Goal: Task Accomplishment & Management: Complete application form

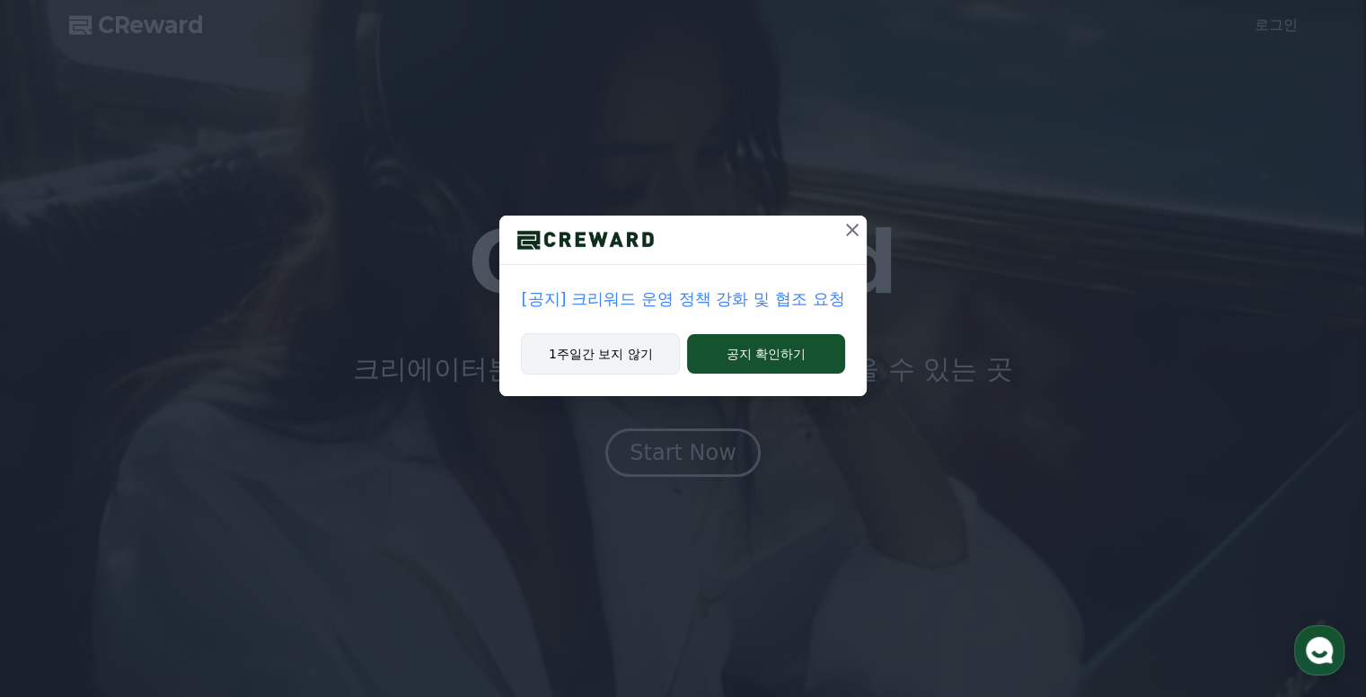
click at [643, 362] on button "1주일간 보지 않기" at bounding box center [600, 353] width 159 height 41
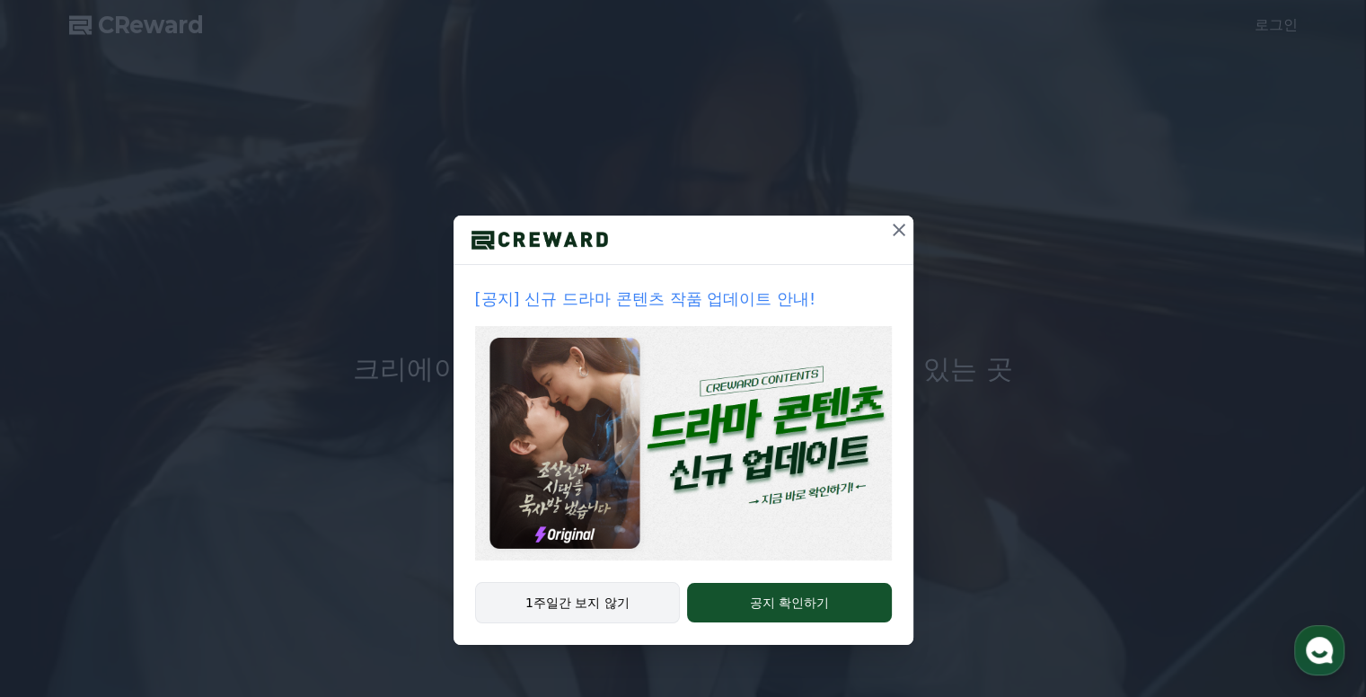
click at [623, 594] on button "1주일간 보지 않기" at bounding box center [578, 602] width 206 height 41
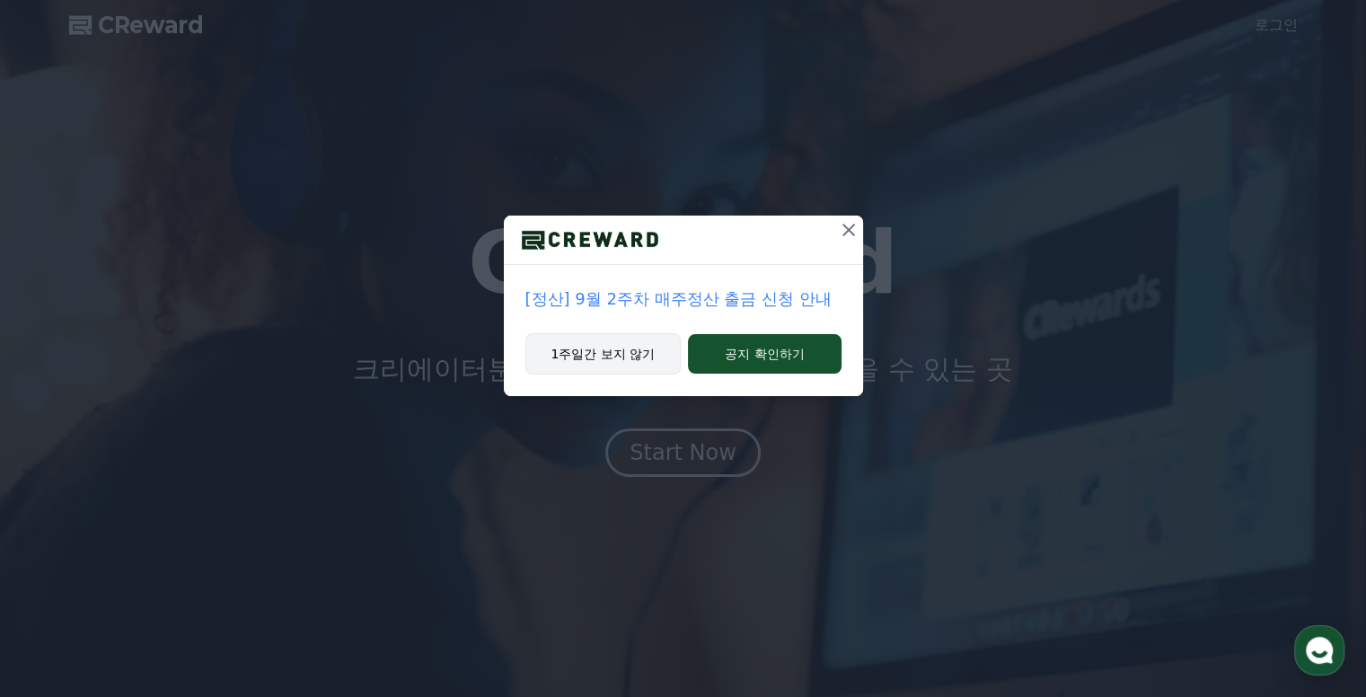
click at [585, 345] on button "1주일간 보지 않기" at bounding box center [603, 353] width 156 height 41
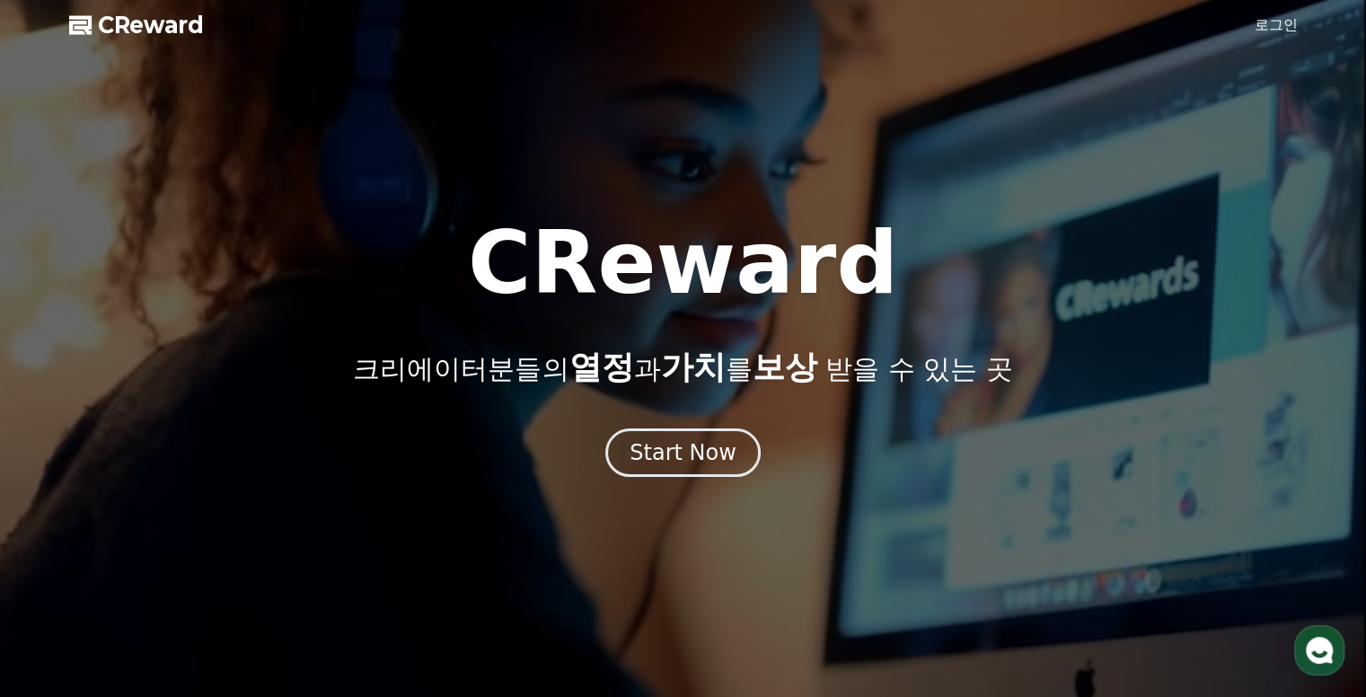
click at [688, 479] on div at bounding box center [683, 348] width 1366 height 697
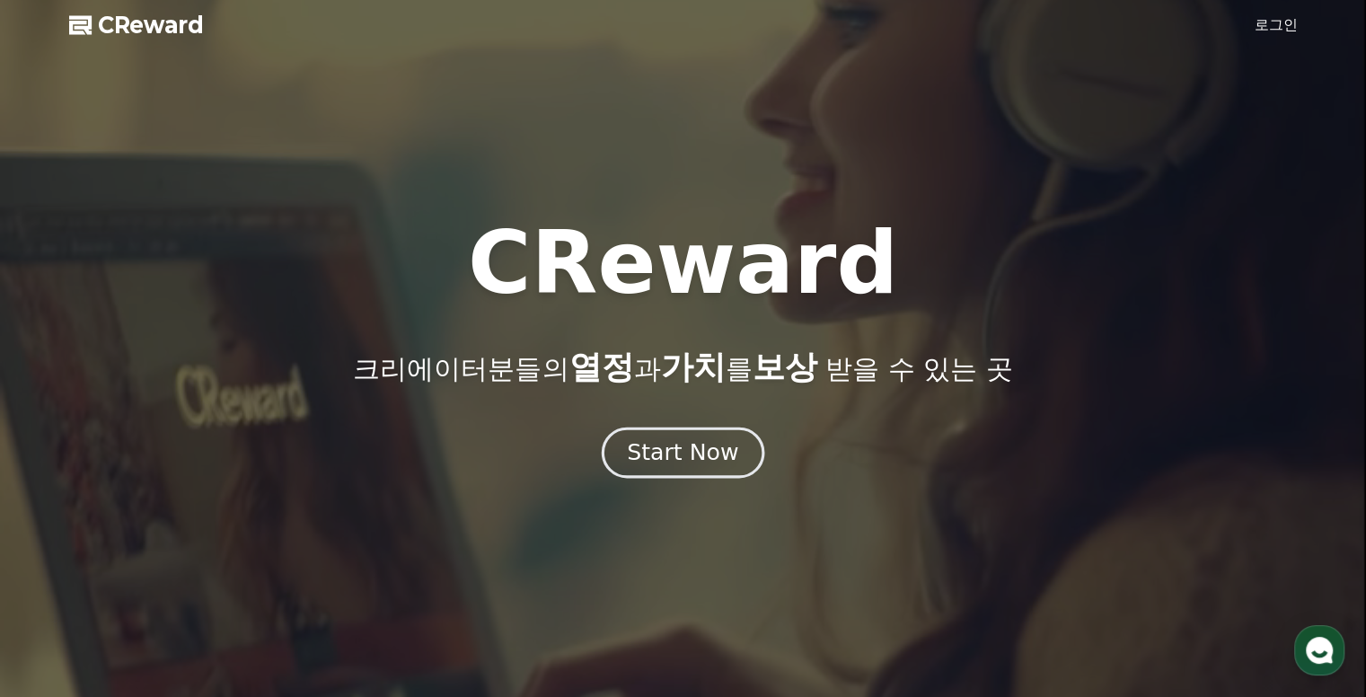
click at [690, 466] on div "Start Now" at bounding box center [682, 452] width 111 height 31
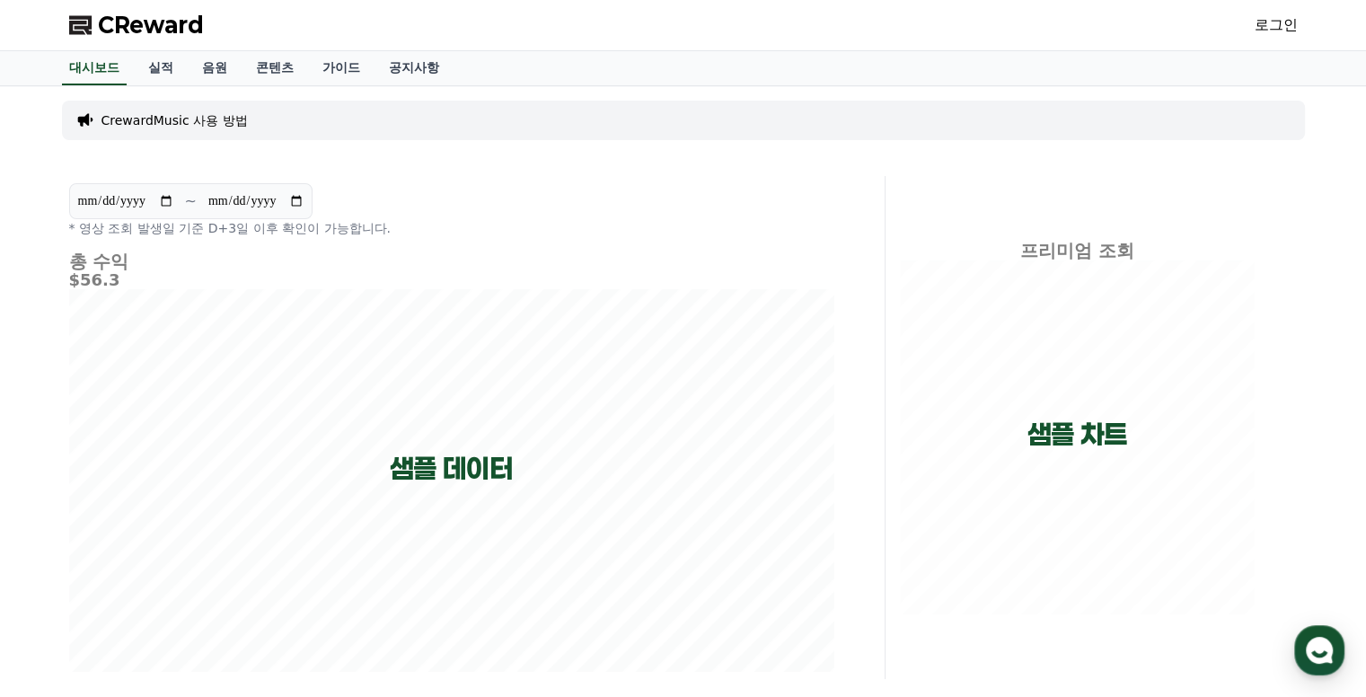
click at [1273, 19] on link "로그인" at bounding box center [1275, 25] width 43 height 22
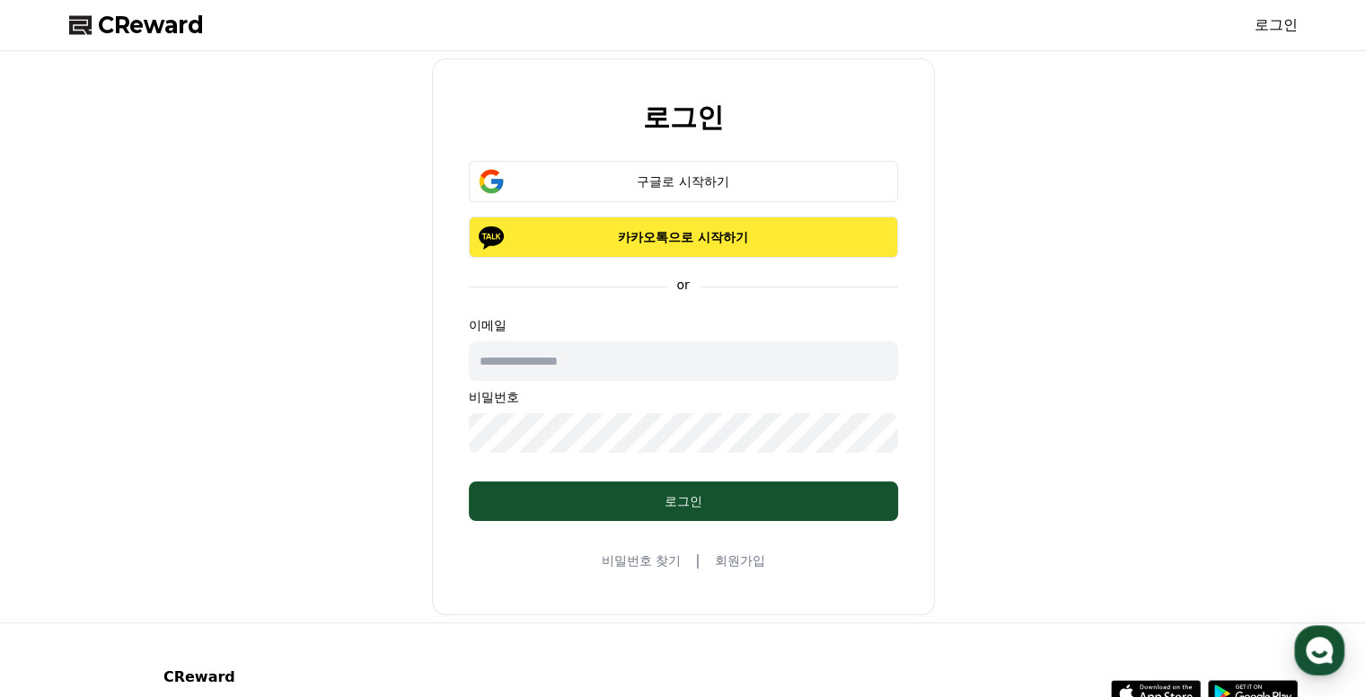
click at [739, 243] on p "카카오톡으로 시작하기" at bounding box center [683, 237] width 377 height 18
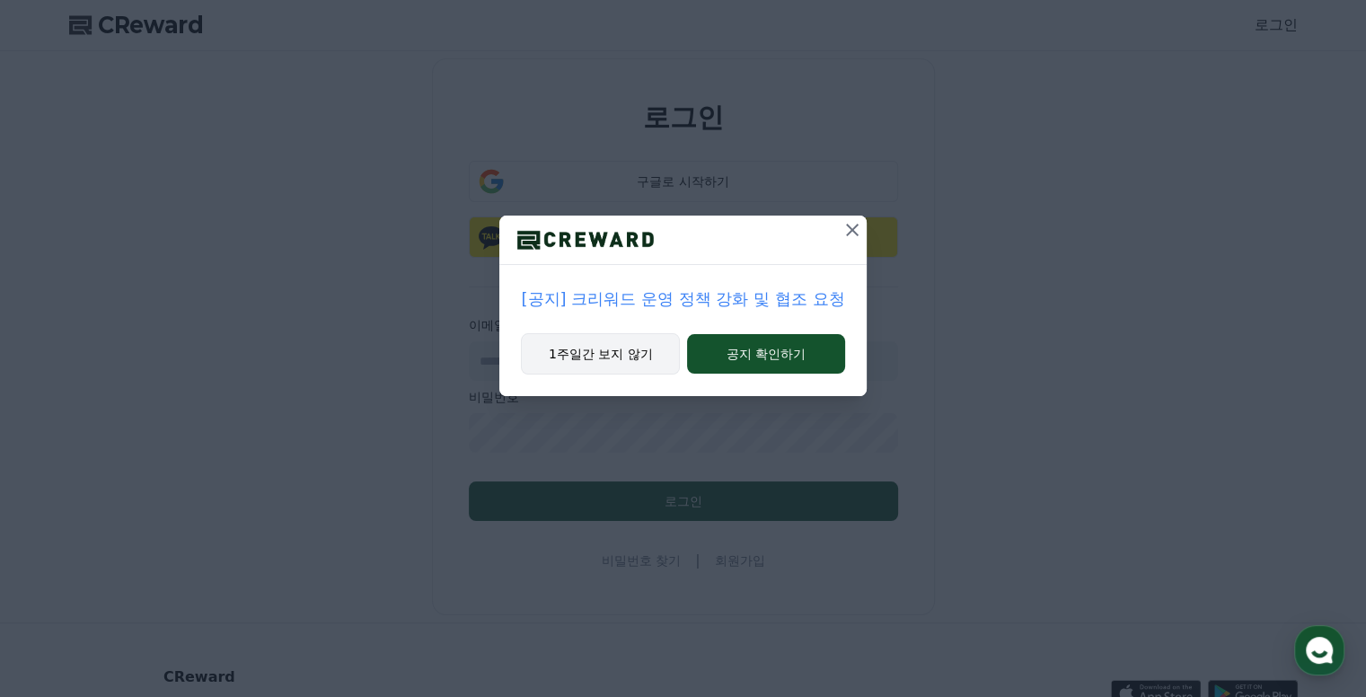
click at [593, 343] on button "1주일간 보지 않기" at bounding box center [600, 353] width 159 height 41
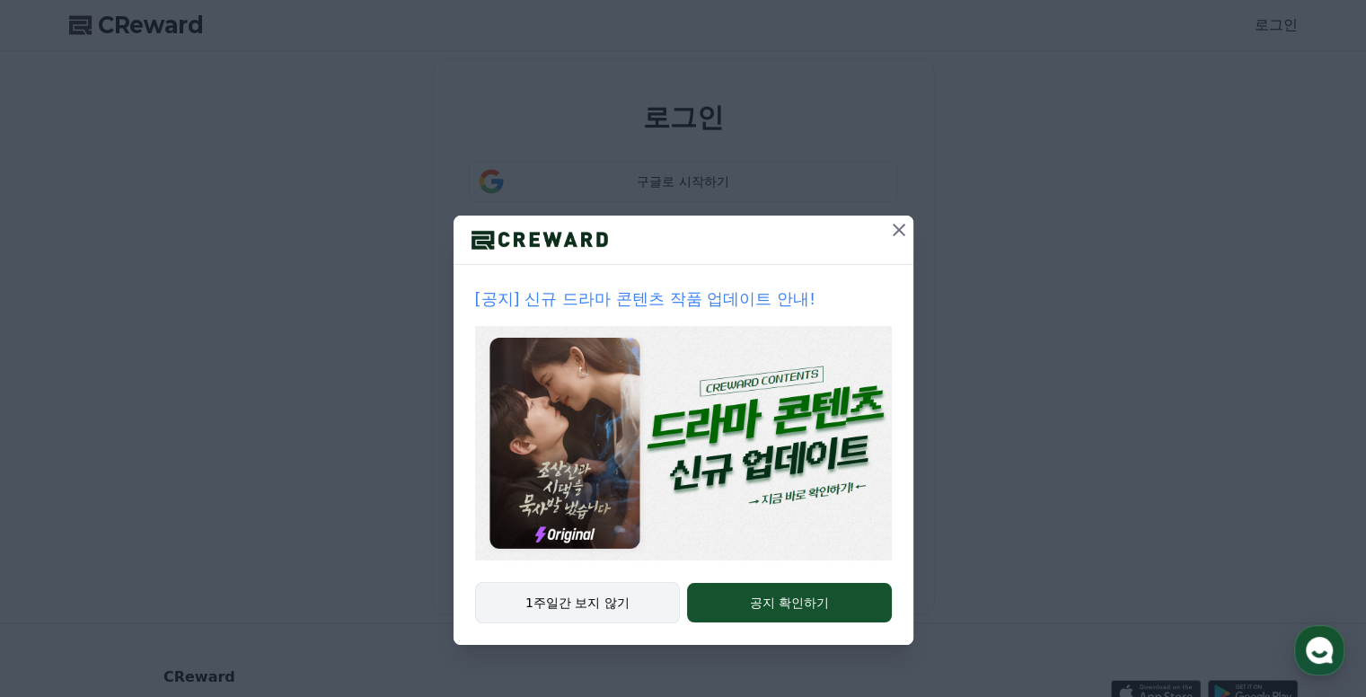
click at [592, 597] on button "1주일간 보지 않기" at bounding box center [578, 602] width 206 height 41
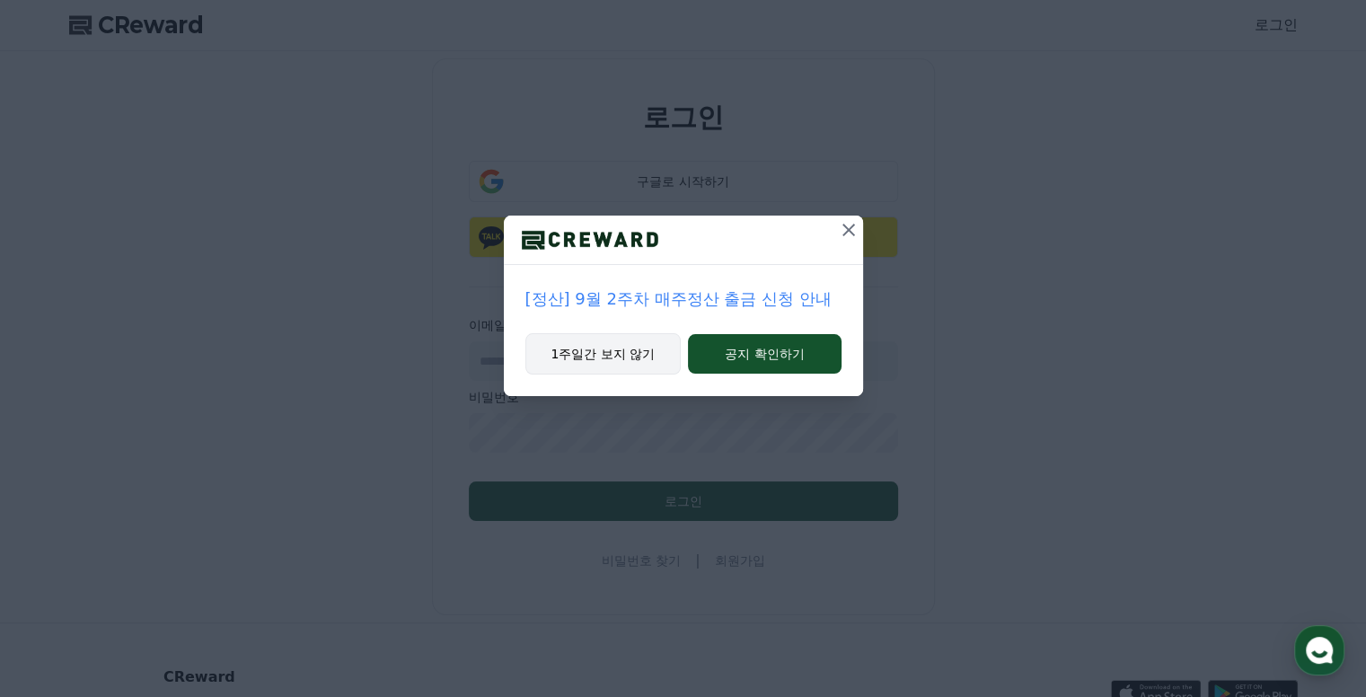
click at [642, 358] on button "1주일간 보지 않기" at bounding box center [603, 353] width 156 height 41
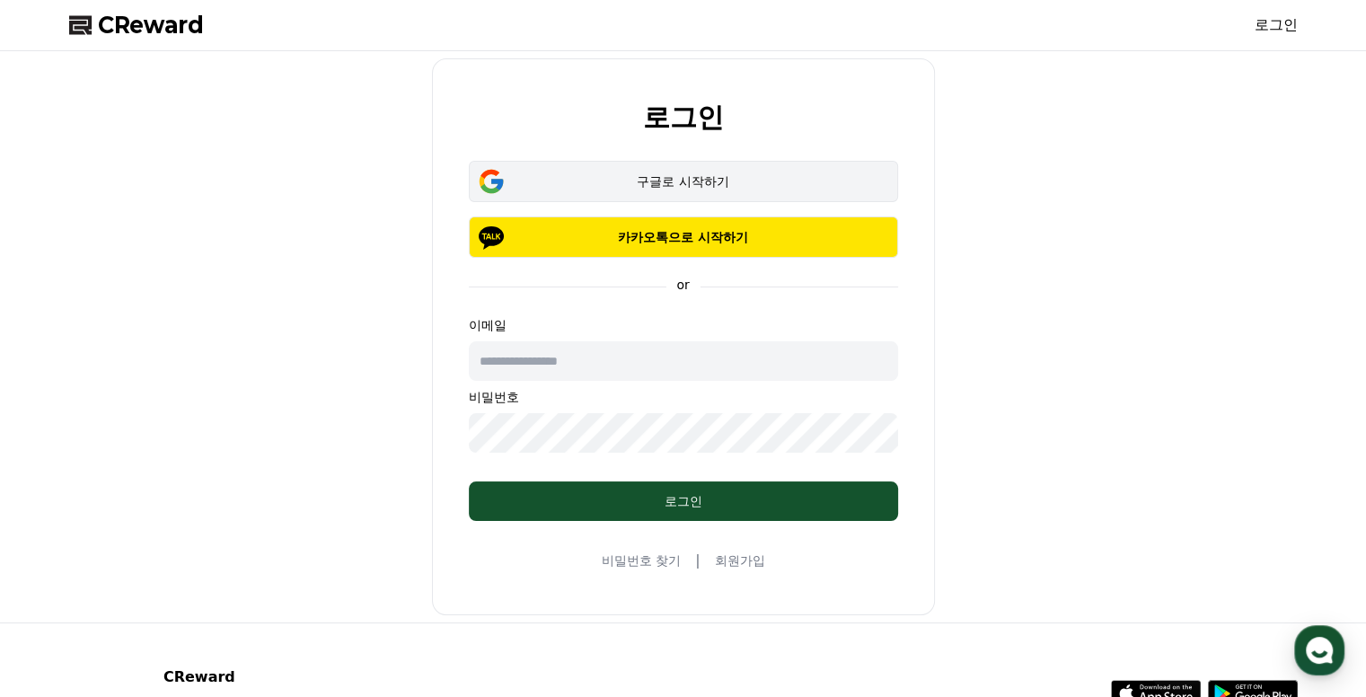
click at [646, 173] on div "구글로 시작하기" at bounding box center [683, 181] width 377 height 18
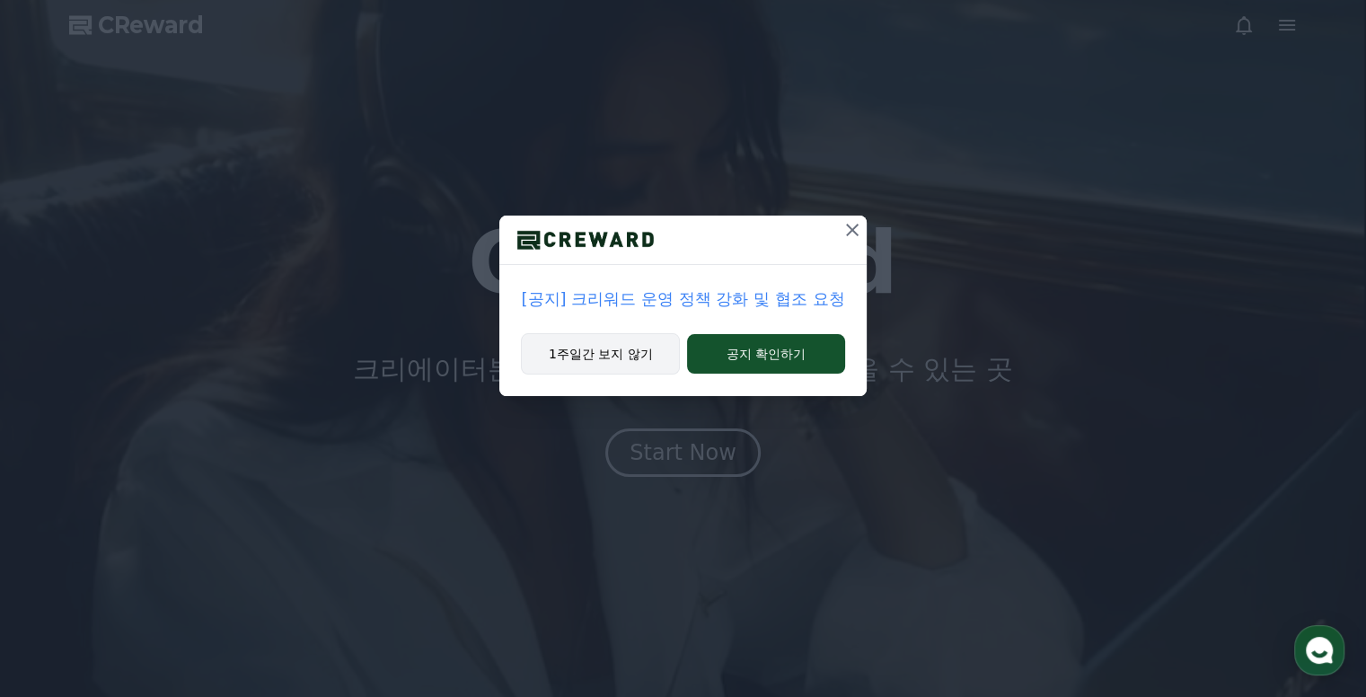
click at [615, 356] on button "1주일간 보지 않기" at bounding box center [600, 353] width 159 height 41
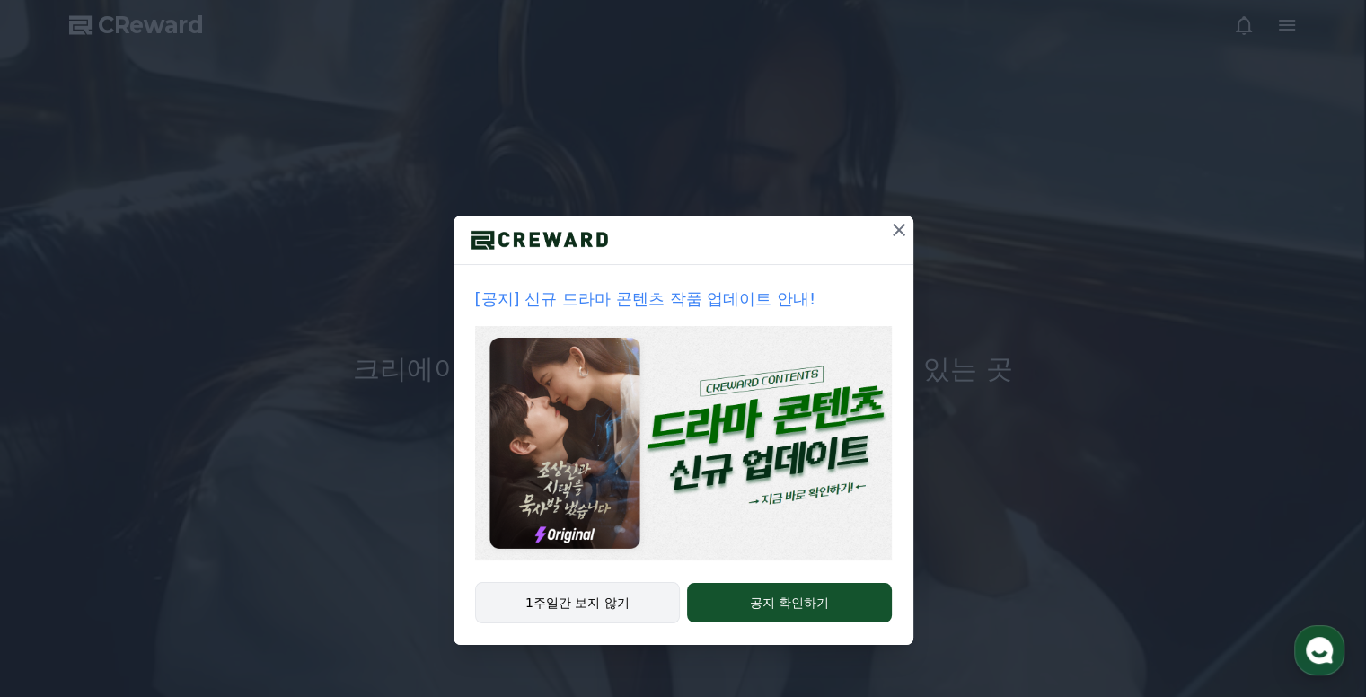
click at [615, 356] on img at bounding box center [683, 443] width 417 height 234
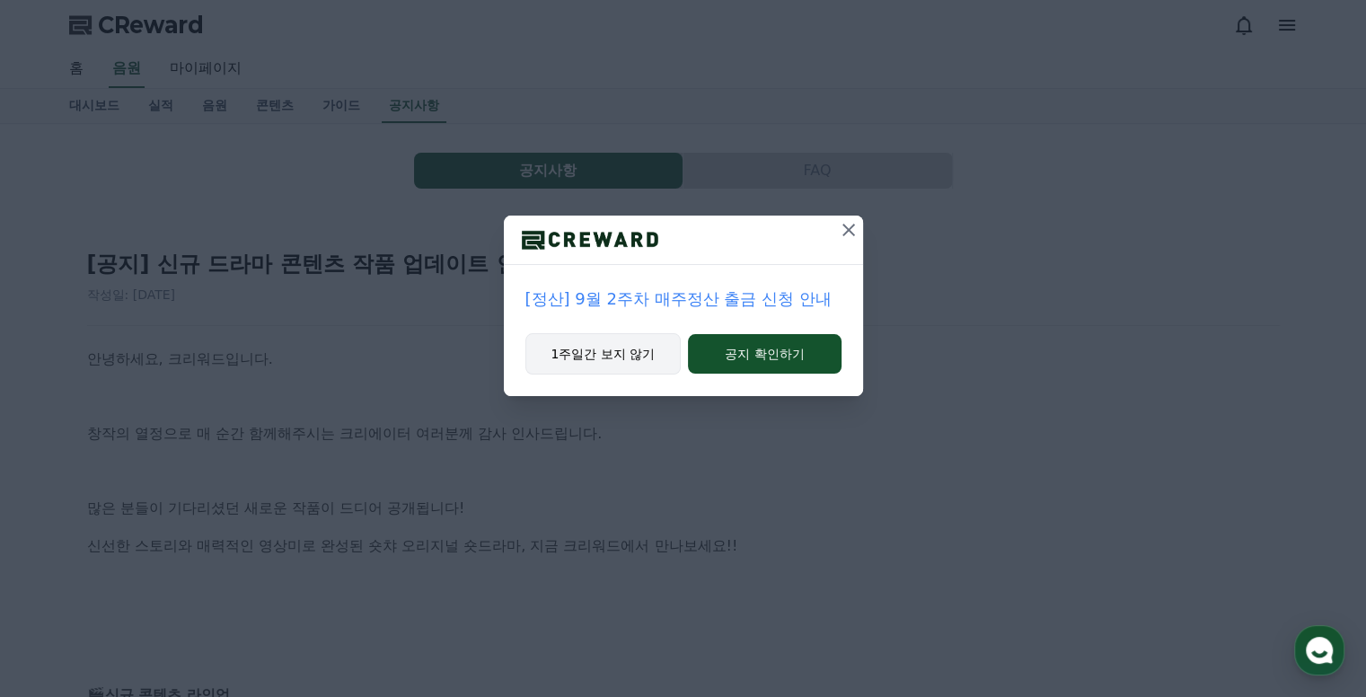
click at [635, 363] on button "1주일간 보지 않기" at bounding box center [603, 353] width 156 height 41
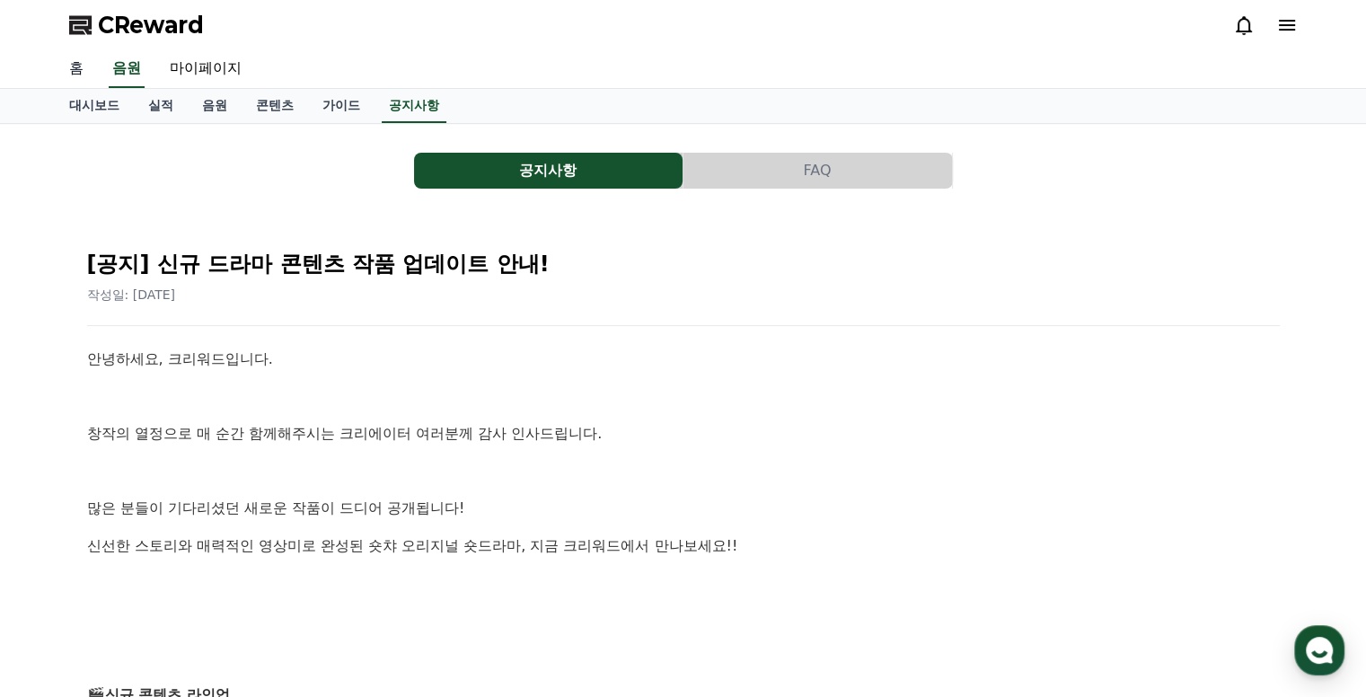
click at [64, 71] on link "홈" at bounding box center [76, 69] width 43 height 38
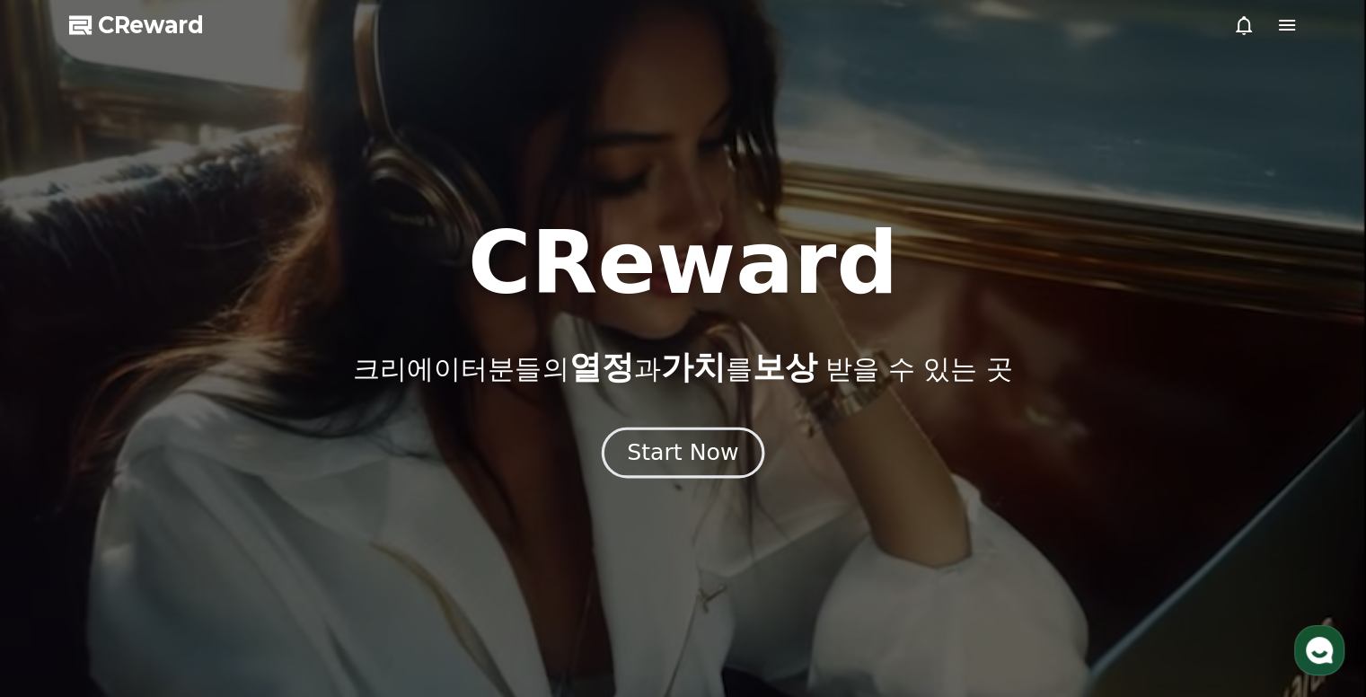
click at [720, 460] on div "Start Now" at bounding box center [682, 452] width 111 height 31
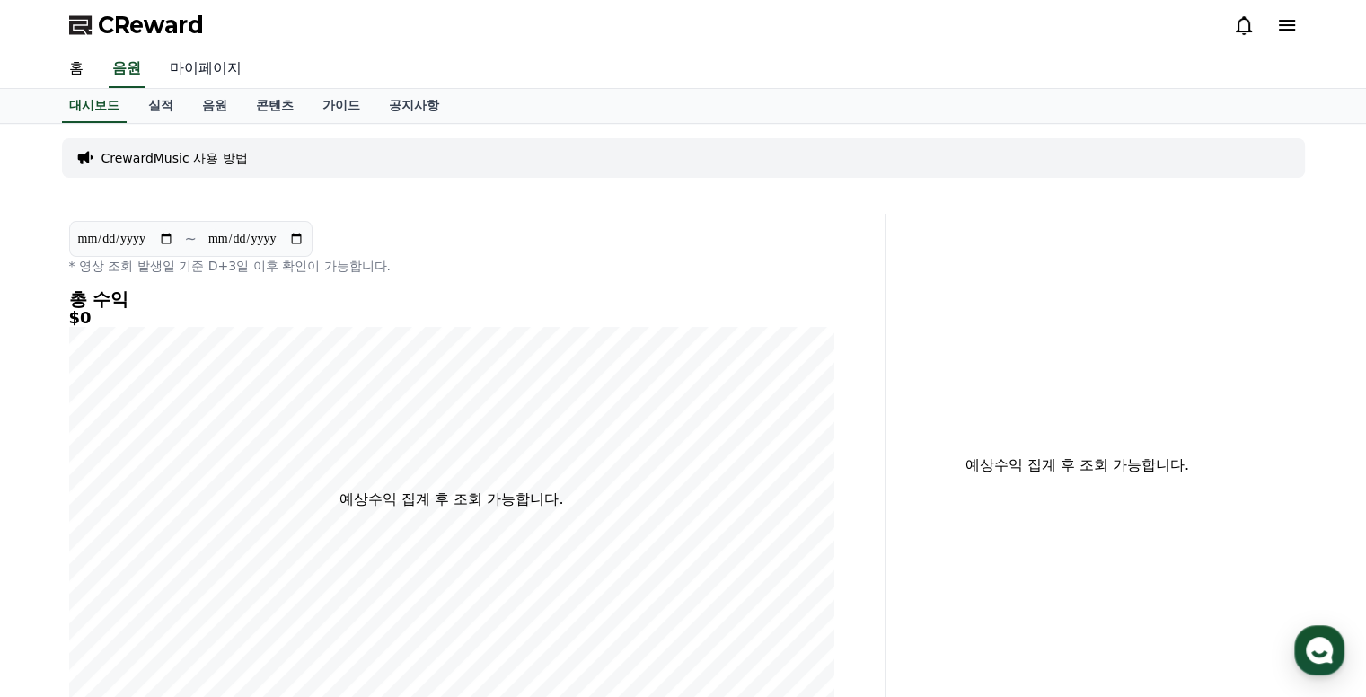
click at [207, 73] on link "마이페이지" at bounding box center [205, 69] width 101 height 38
select select "**********"
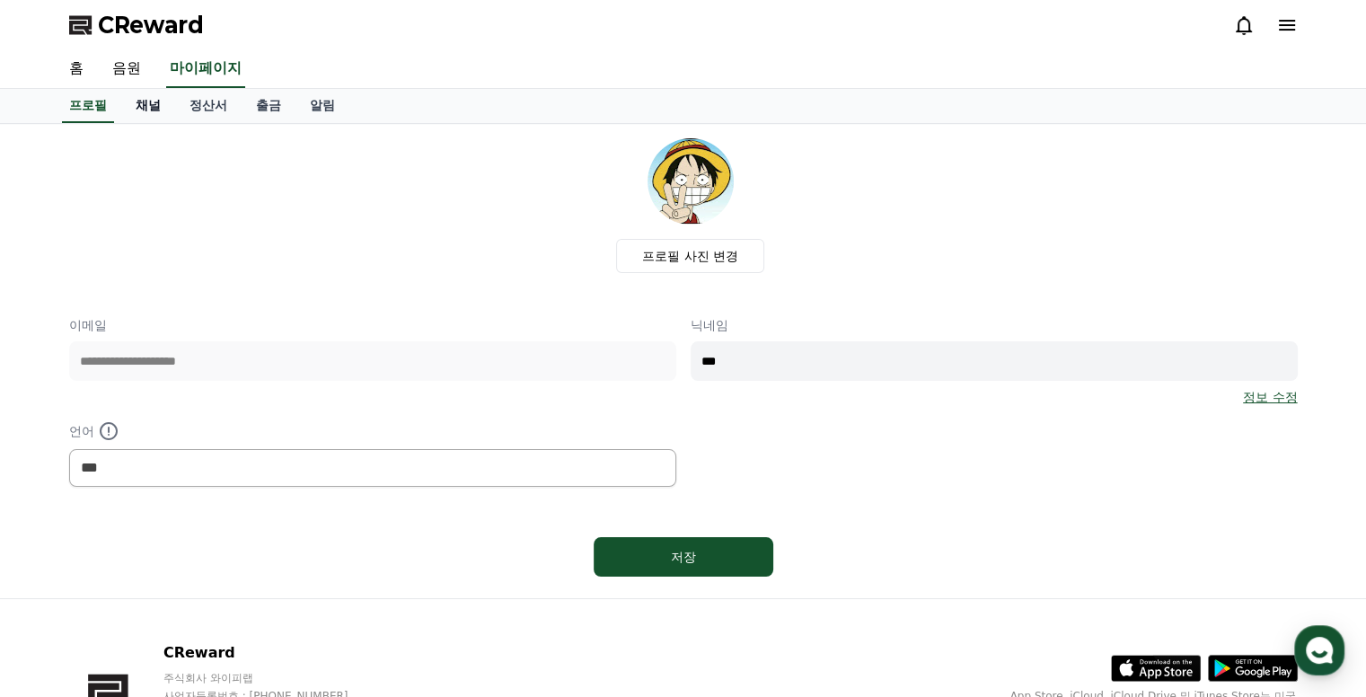
click at [151, 109] on link "채널" at bounding box center [148, 106] width 54 height 34
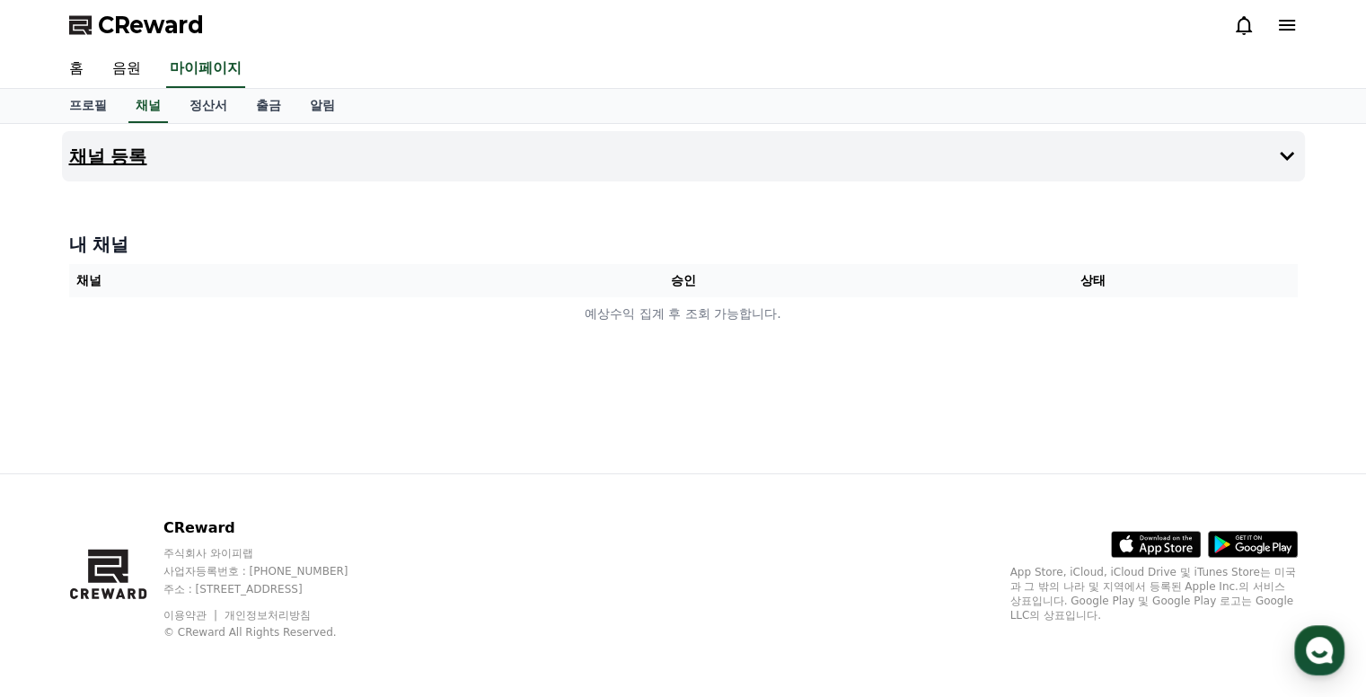
click at [128, 154] on h4 "채널 등록" at bounding box center [108, 156] width 78 height 20
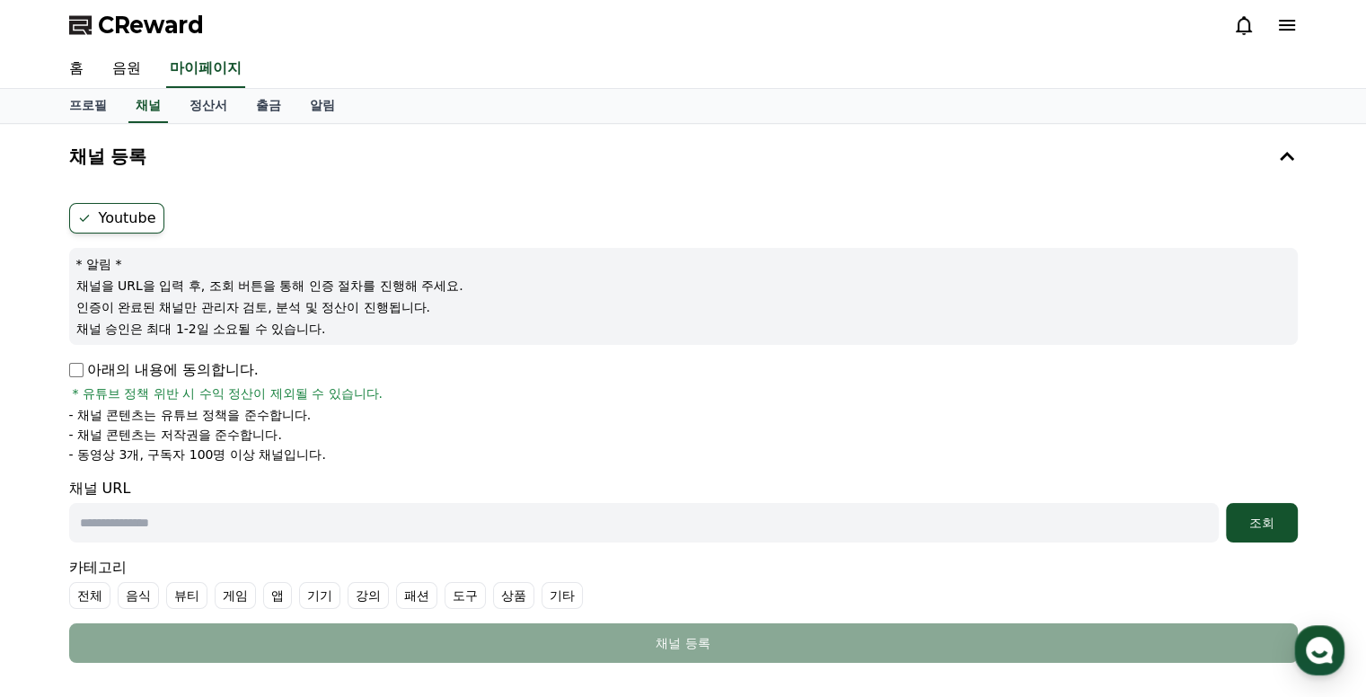
click at [205, 524] on input "text" at bounding box center [643, 523] width 1149 height 40
paste input "**********"
drag, startPoint x: 205, startPoint y: 521, endPoint x: 255, endPoint y: 503, distance: 53.4
click at [206, 520] on input "**********" at bounding box center [643, 523] width 1149 height 40
type input "**********"
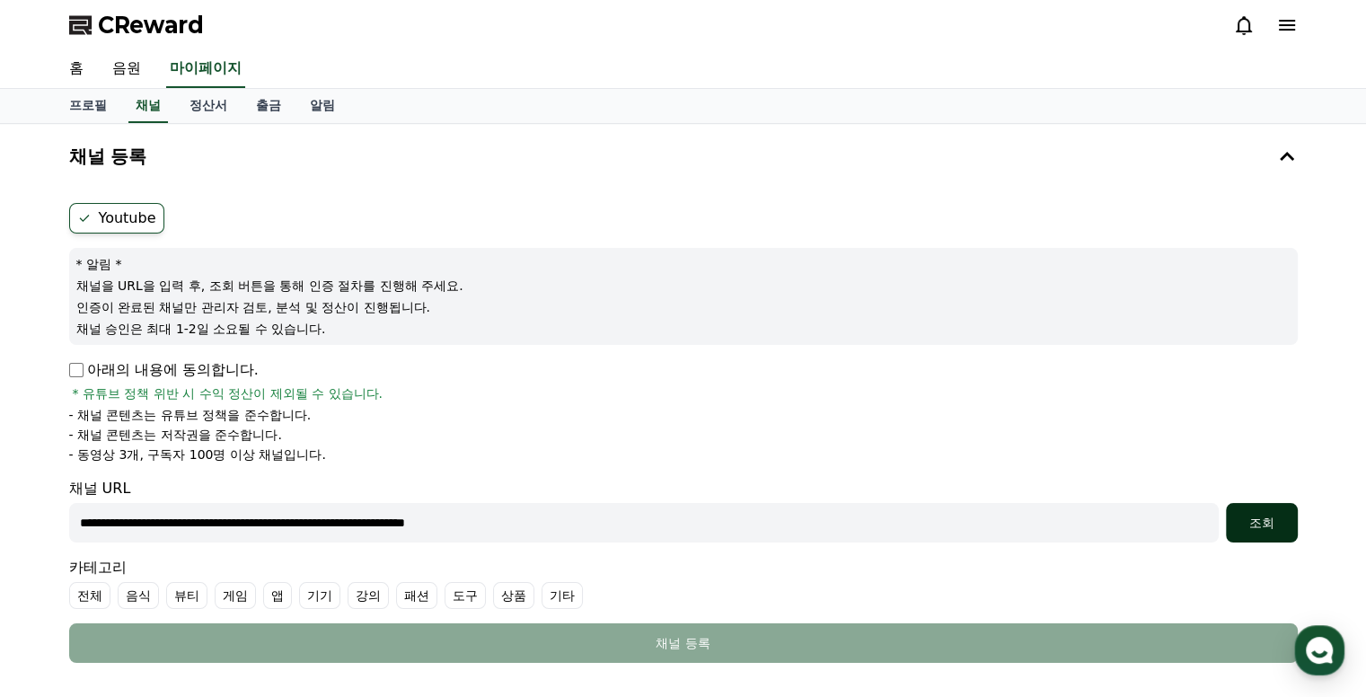
click at [1260, 532] on button "조회" at bounding box center [1262, 523] width 72 height 40
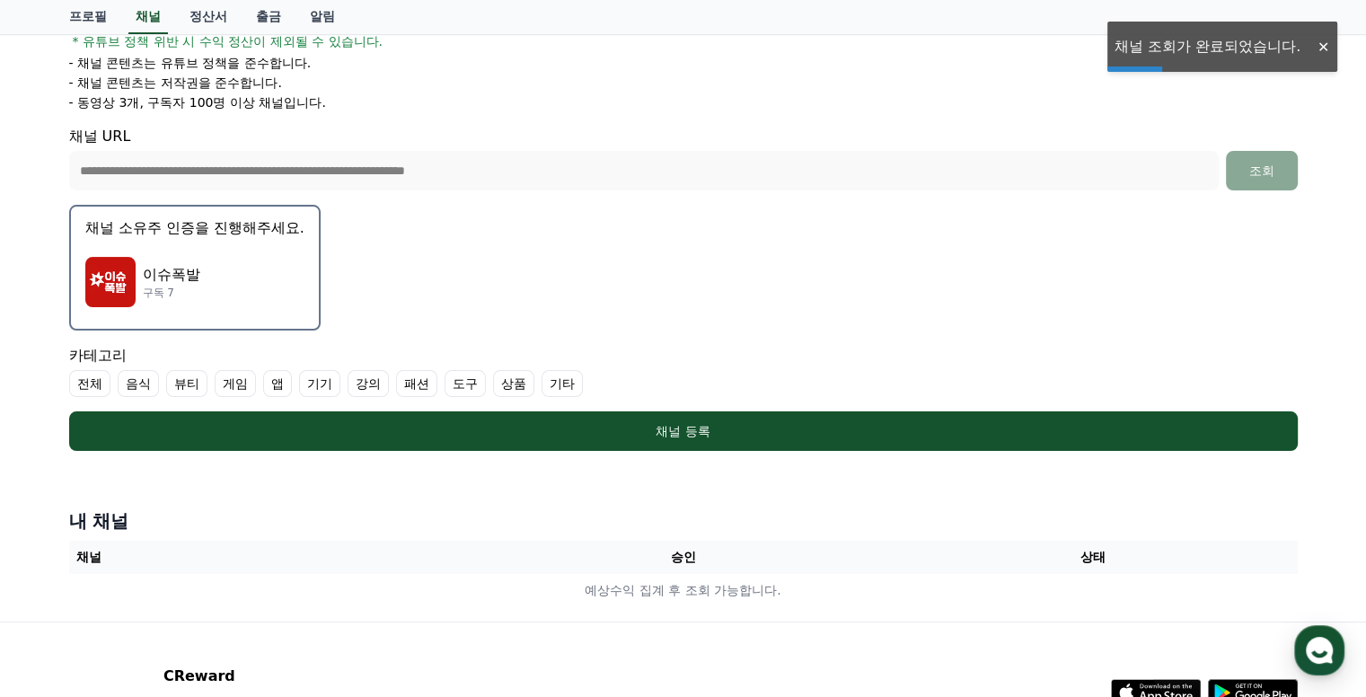
scroll to position [359, 0]
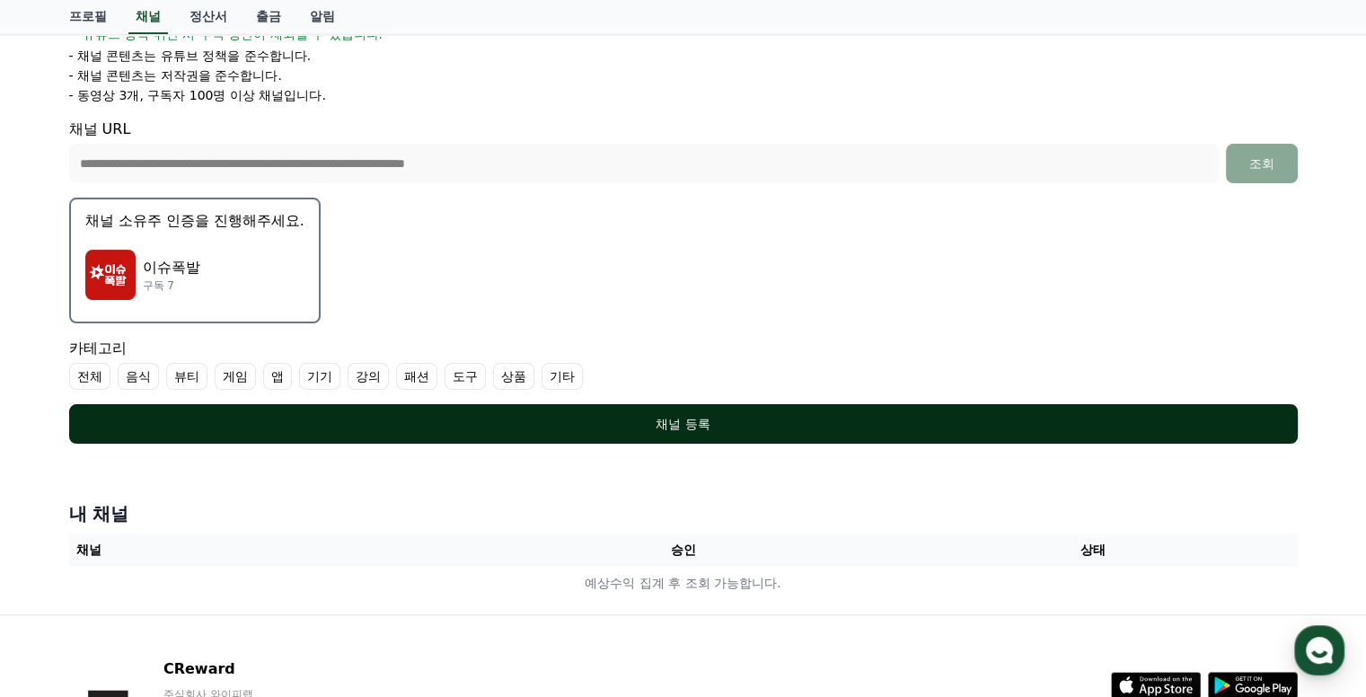
click at [675, 423] on div "채널 등록" at bounding box center [683, 424] width 1157 height 18
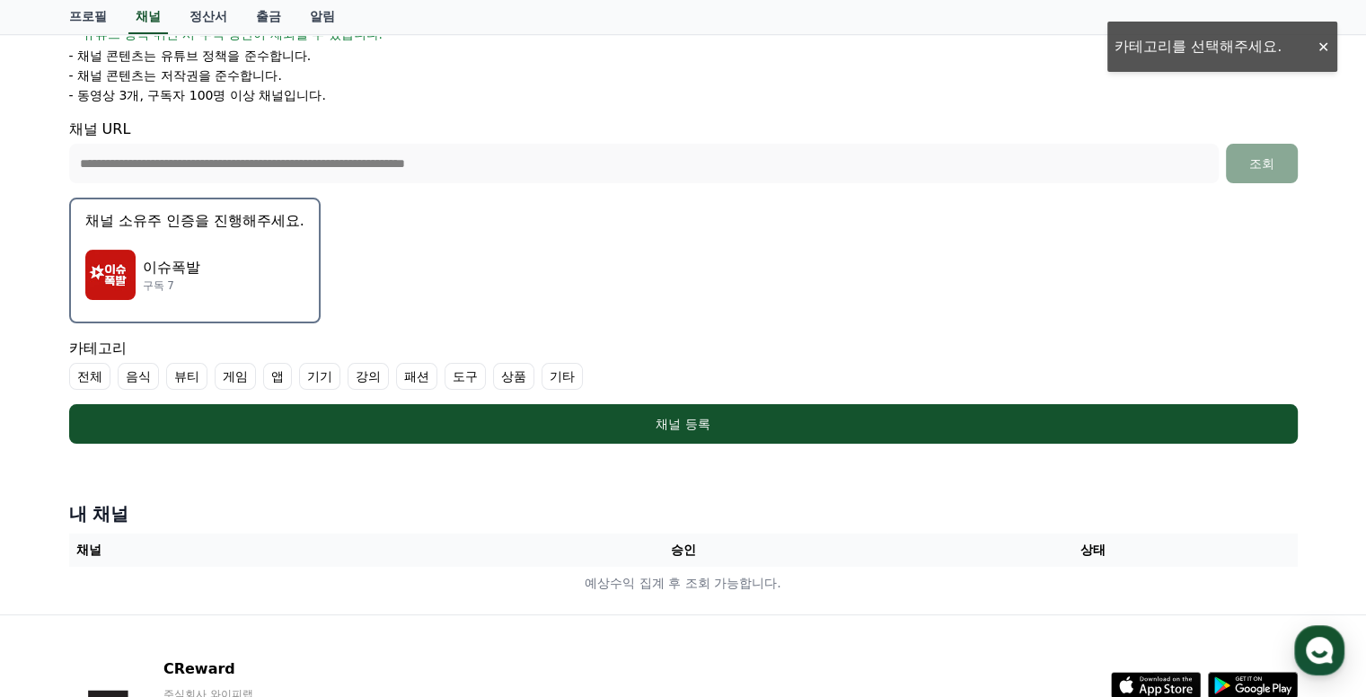
click at [99, 368] on label "전체" at bounding box center [89, 376] width 41 height 27
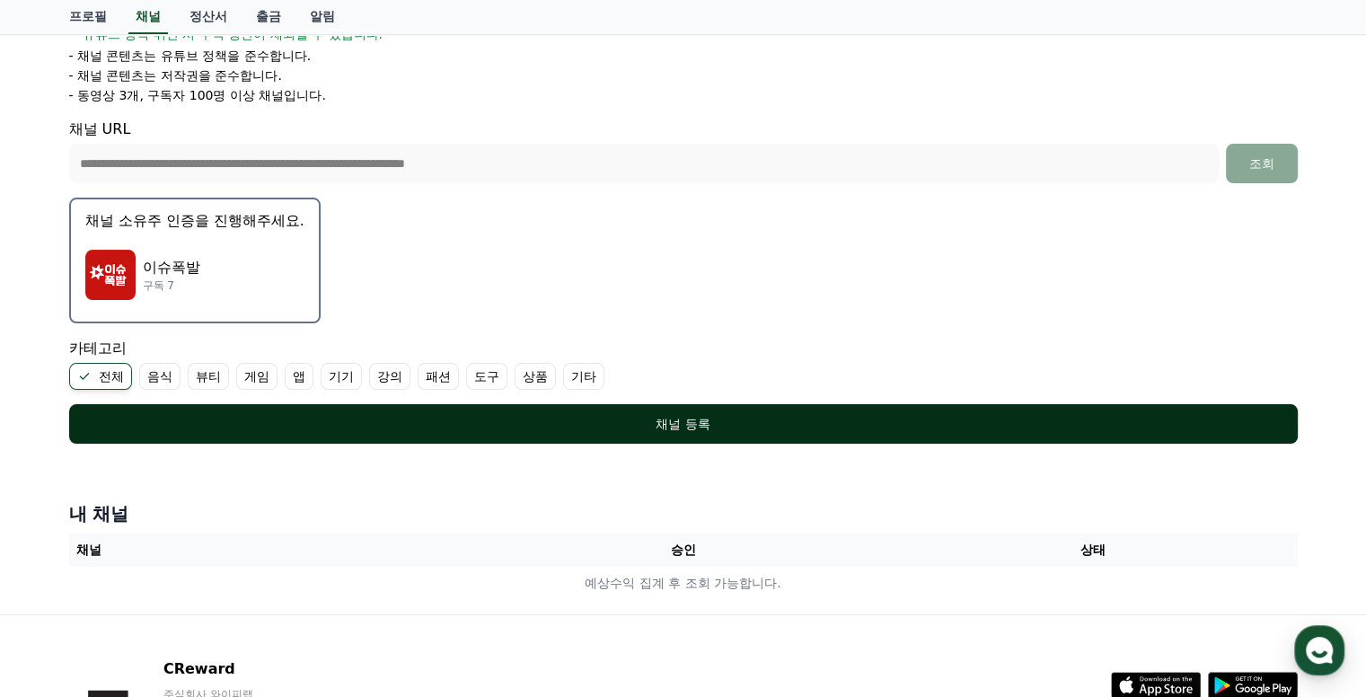
click at [669, 409] on button "채널 등록" at bounding box center [683, 424] width 1228 height 40
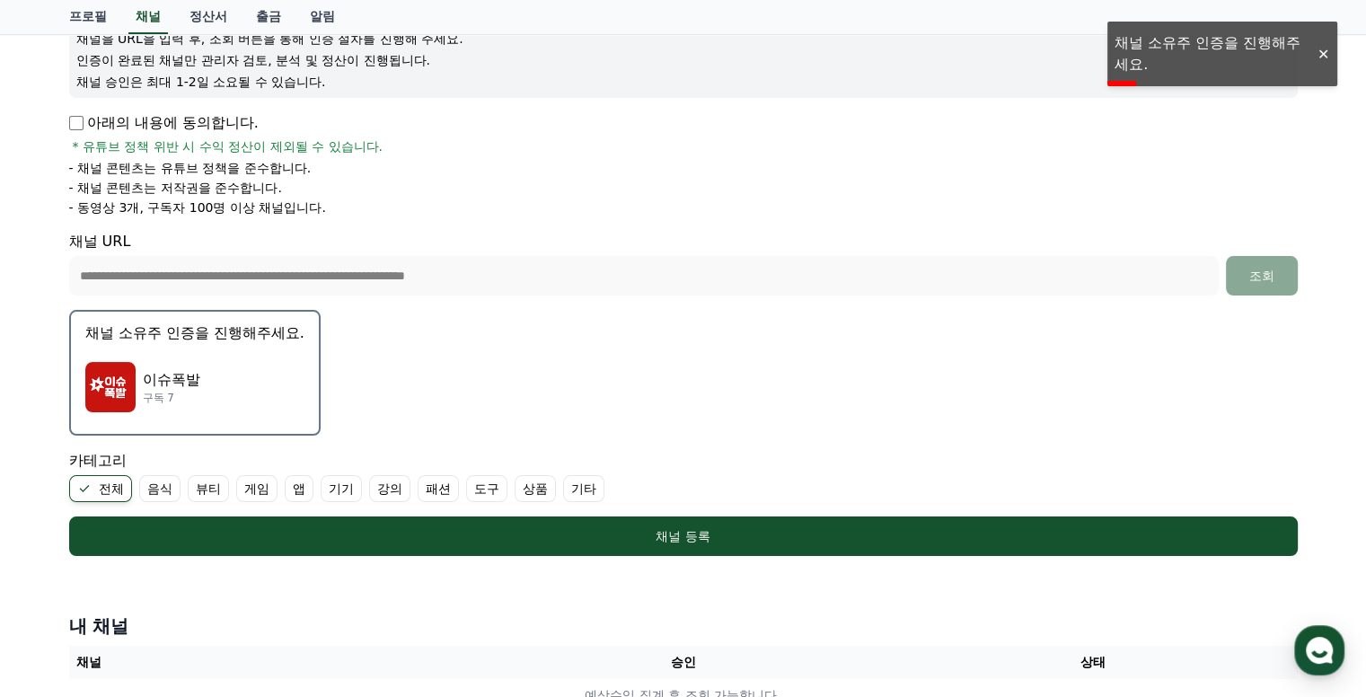
scroll to position [228, 0]
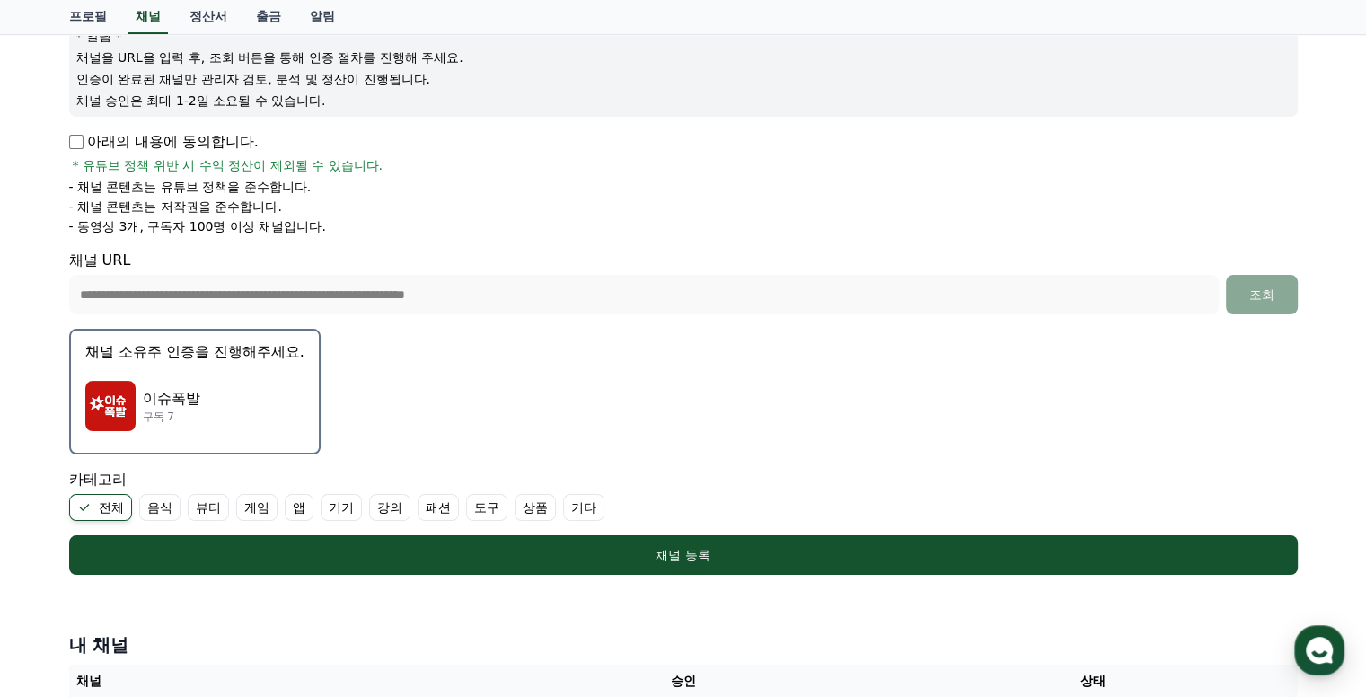
click at [129, 400] on img "button" at bounding box center [110, 406] width 50 height 50
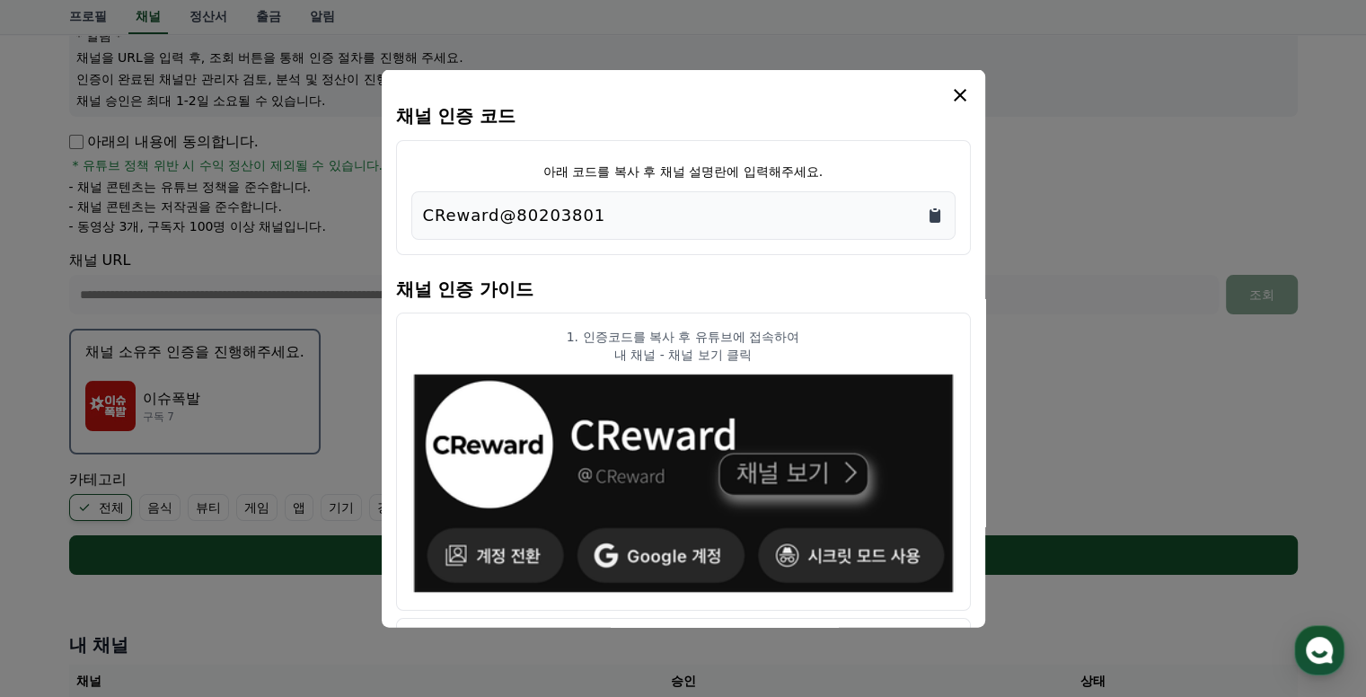
click at [933, 213] on icon "Copy to clipboard" at bounding box center [934, 215] width 11 height 13
click at [928, 215] on icon "Copy to clipboard" at bounding box center [935, 216] width 18 height 18
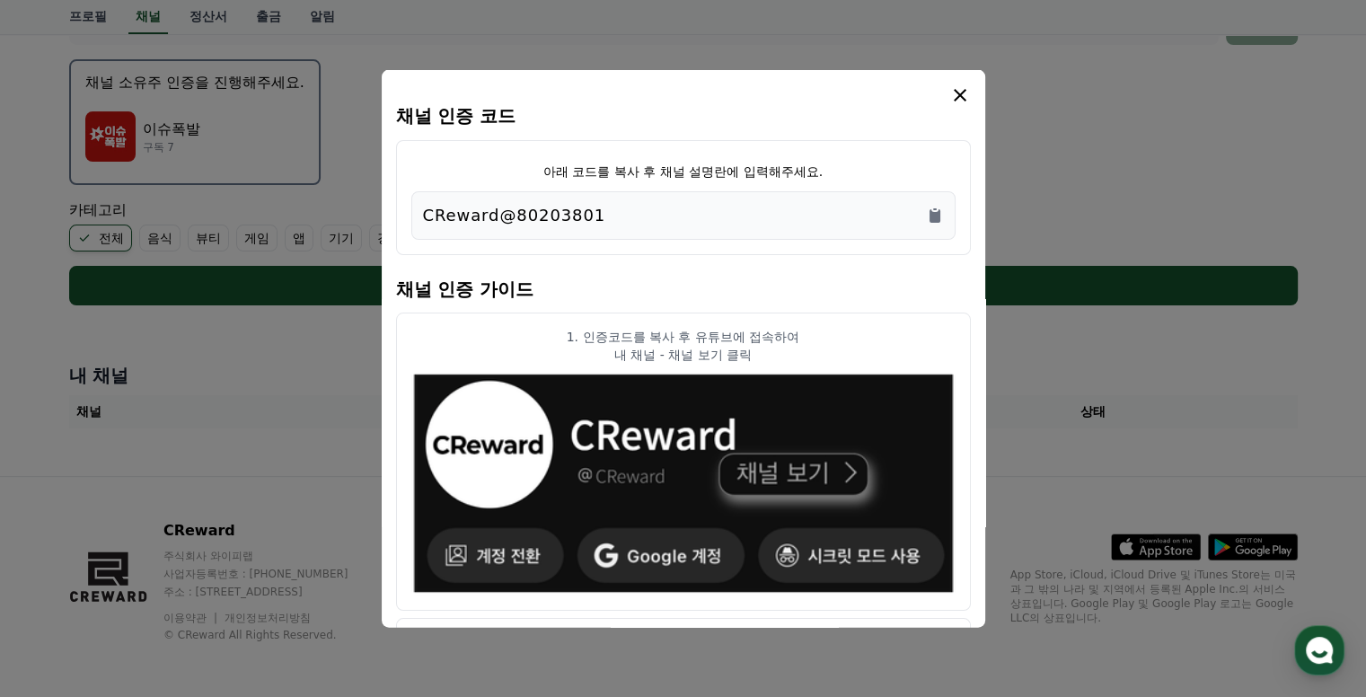
scroll to position [0, 0]
click at [953, 91] on icon "modal" at bounding box center [960, 95] width 22 height 22
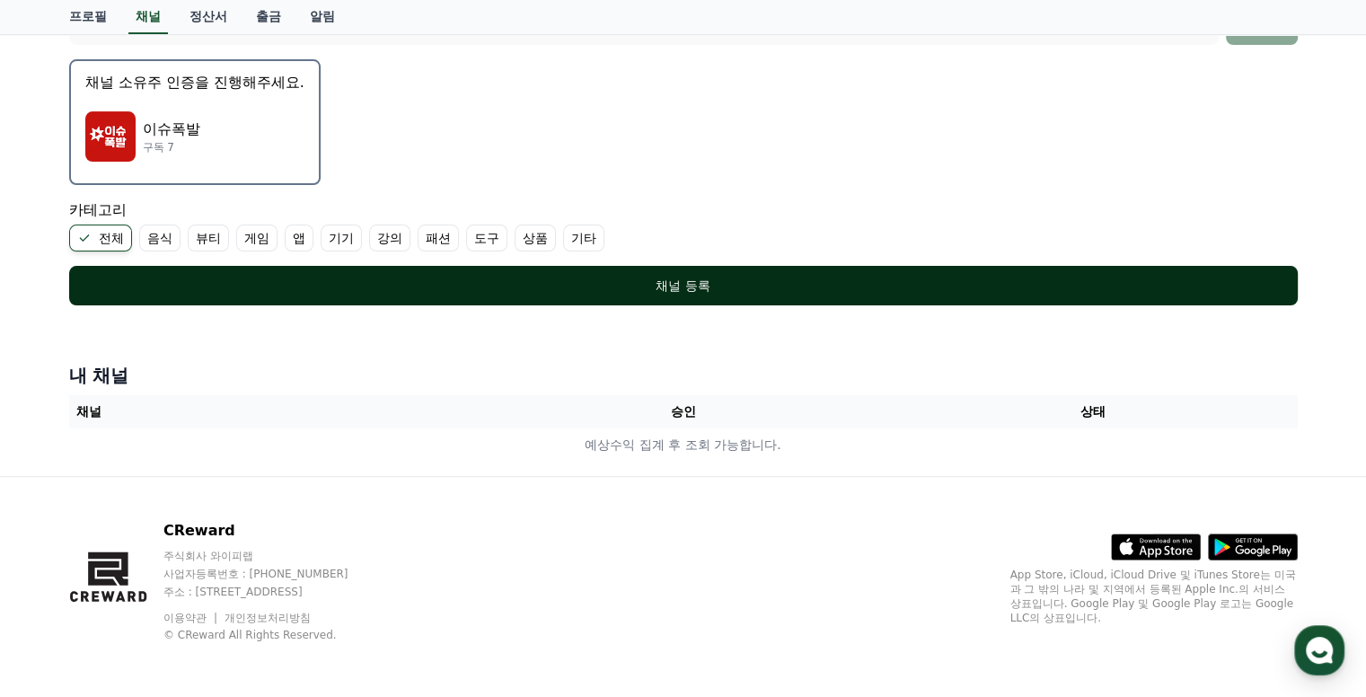
click at [697, 286] on div "채널 등록" at bounding box center [683, 286] width 1157 height 18
